Goal: Task Accomplishment & Management: Manage account settings

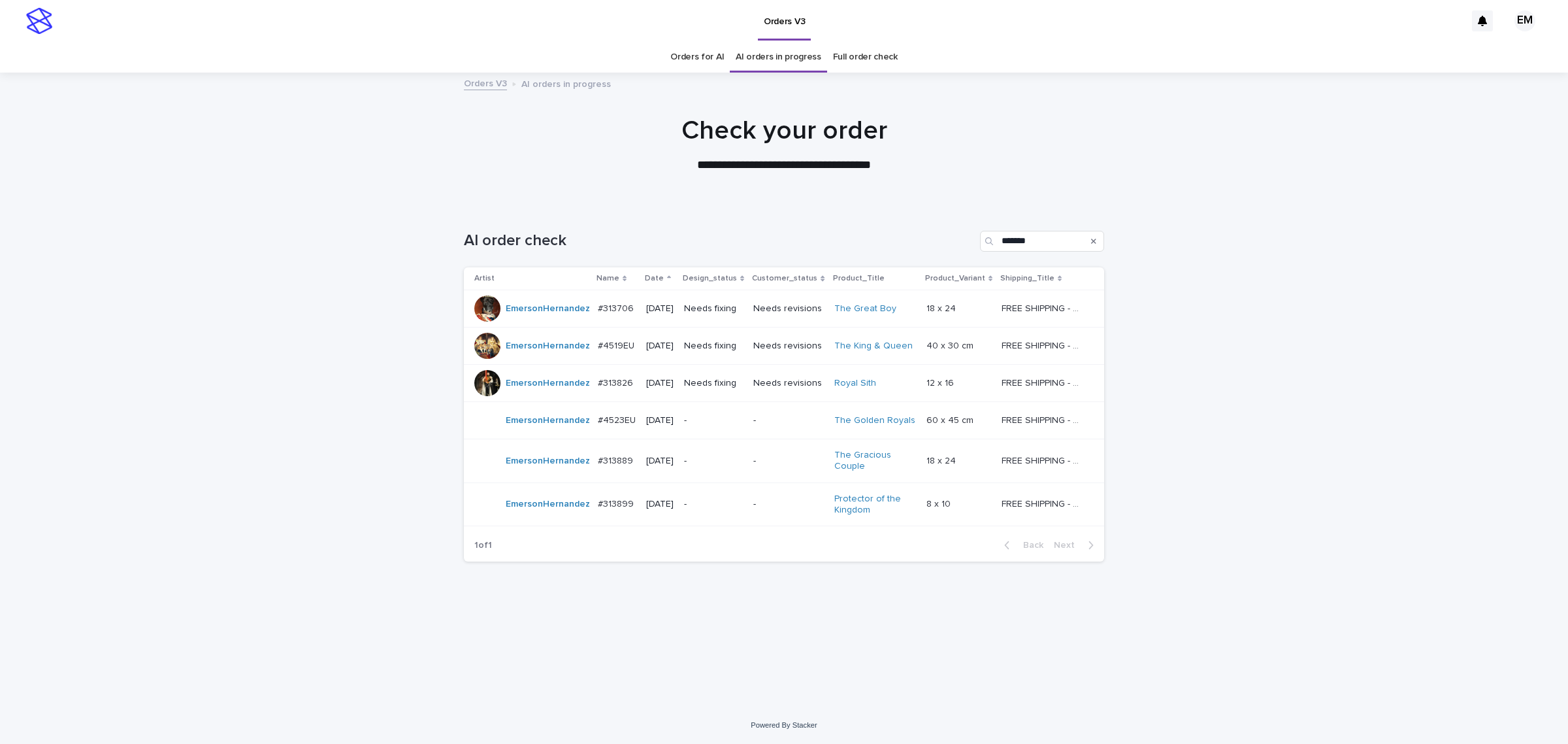
click at [707, 394] on div "Needs fixing" at bounding box center [713, 383] width 59 height 22
click at [714, 351] on p "Needs fixing" at bounding box center [713, 346] width 59 height 11
click at [707, 307] on p "Needs fixing" at bounding box center [713, 309] width 59 height 11
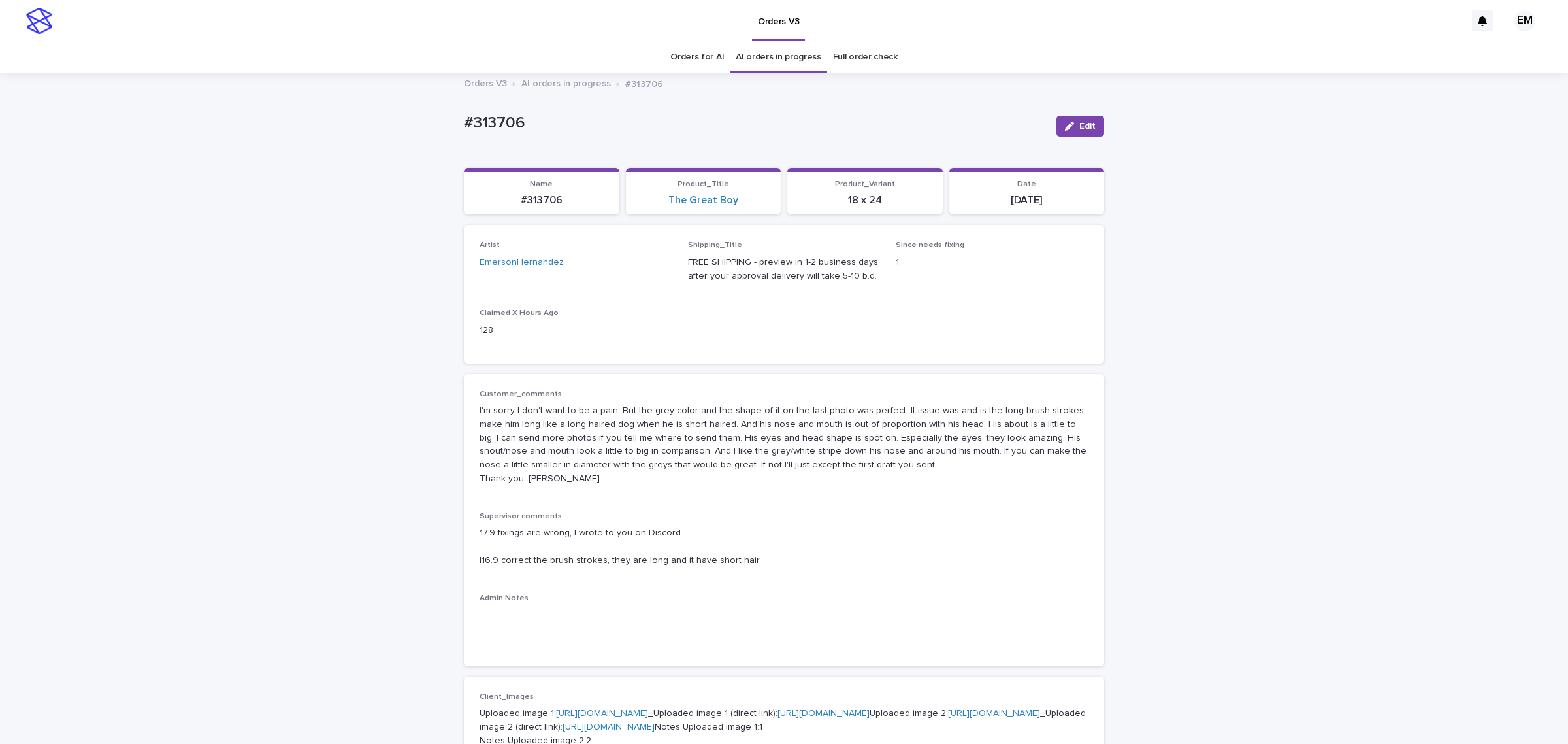
click at [222, 323] on div "Loading... Saving… Loading... Saving… #313706 Edit #313706 Edit Sorry, there wa…" at bounding box center [784, 757] width 1568 height 1365
